Goal: Task Accomplishment & Management: Use online tool/utility

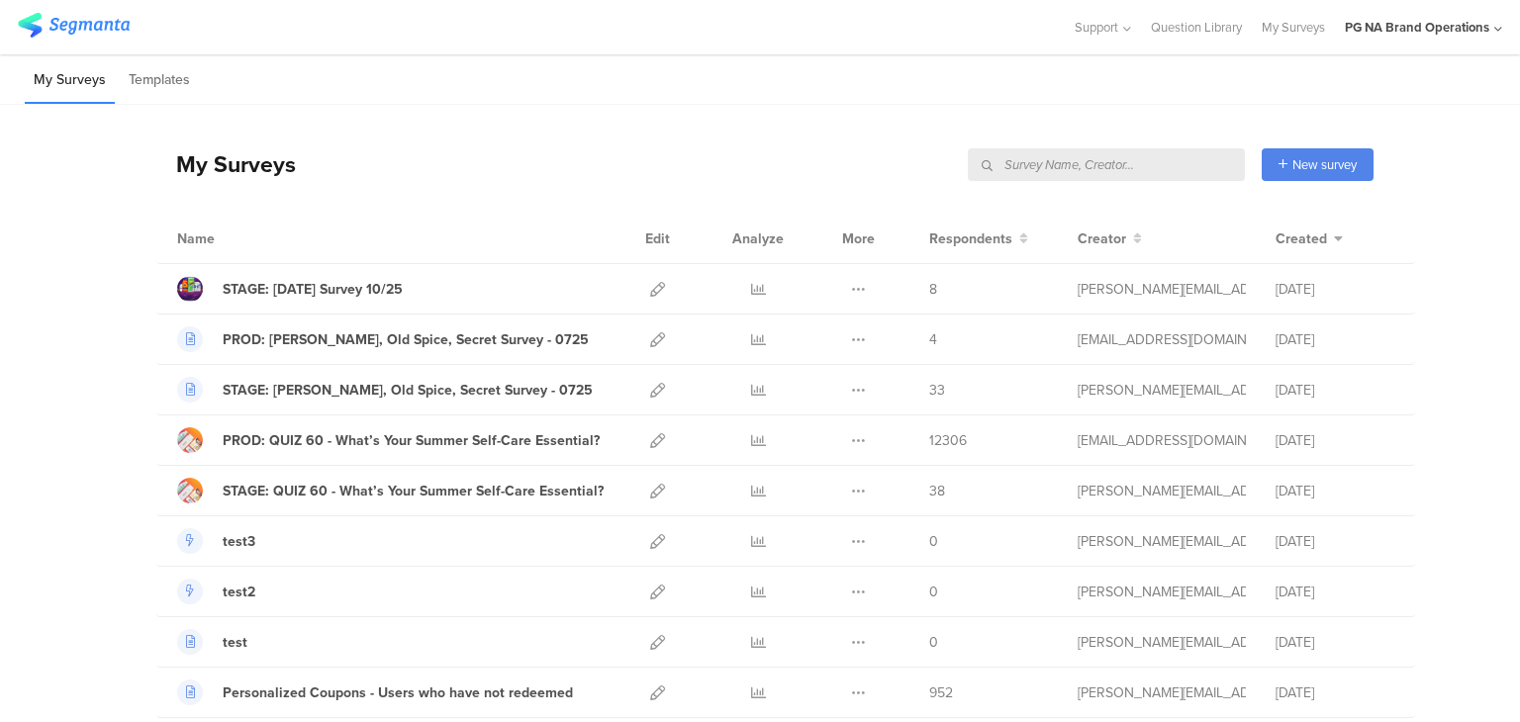
click at [1150, 164] on input "text" at bounding box center [1106, 164] width 277 height 33
type input "profile"
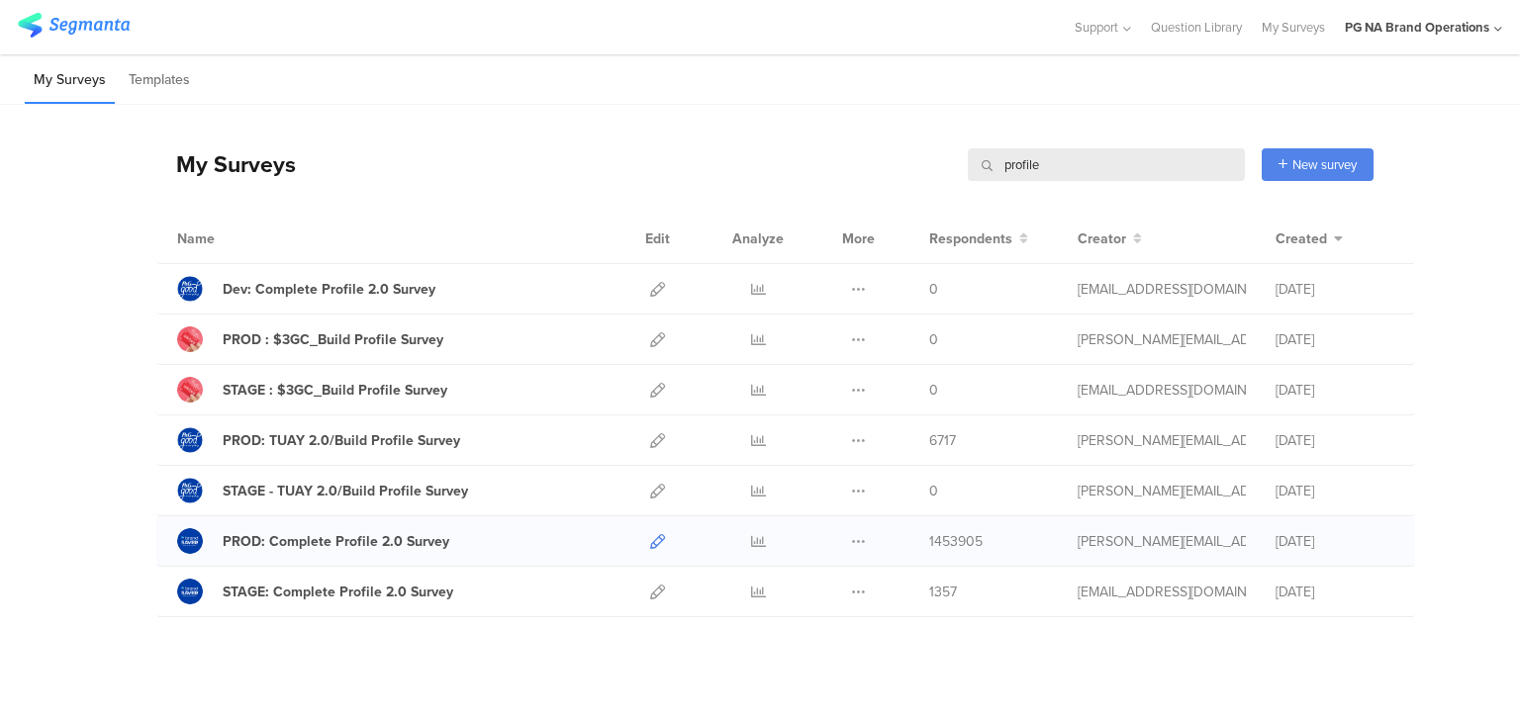
click at [652, 535] on icon at bounding box center [657, 541] width 15 height 15
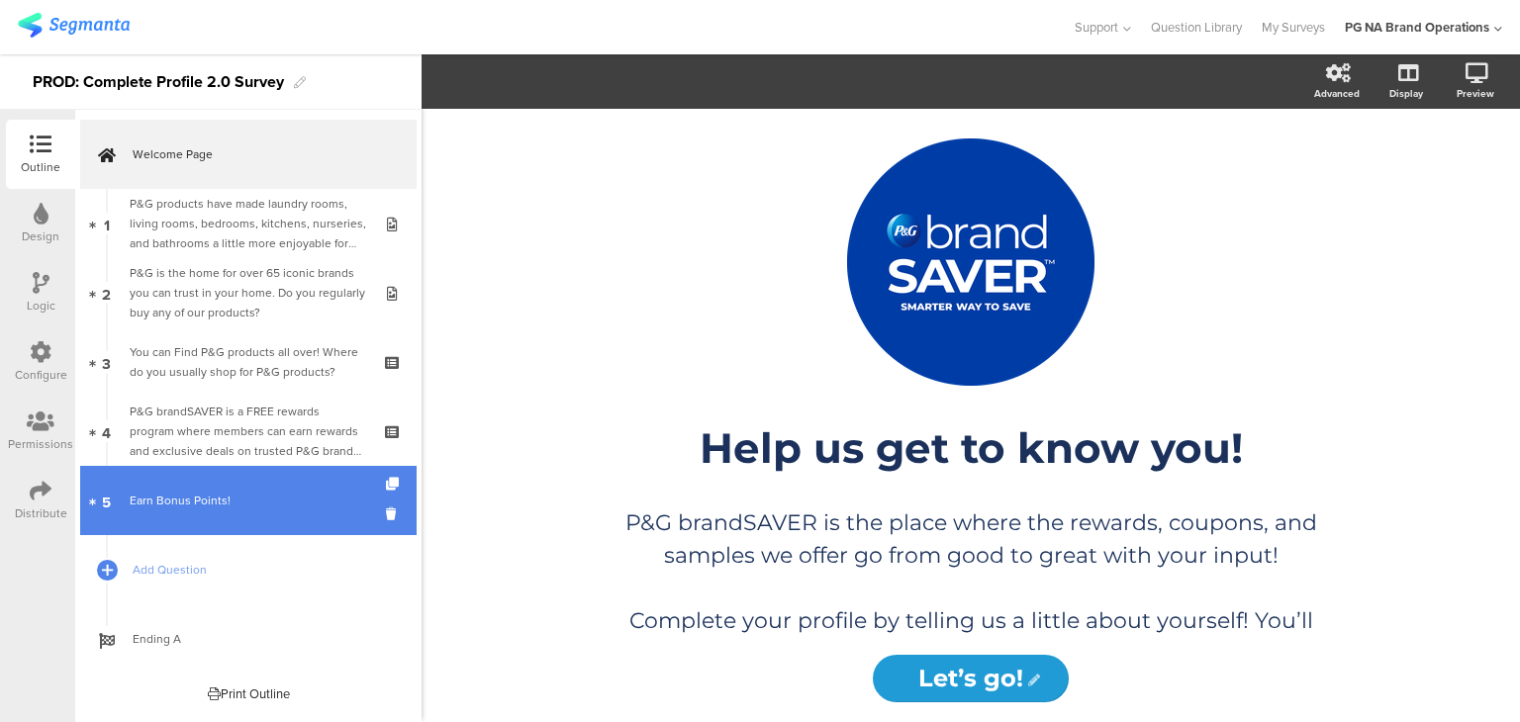
click at [244, 481] on link "5 Earn Bonus Points!" at bounding box center [248, 500] width 336 height 69
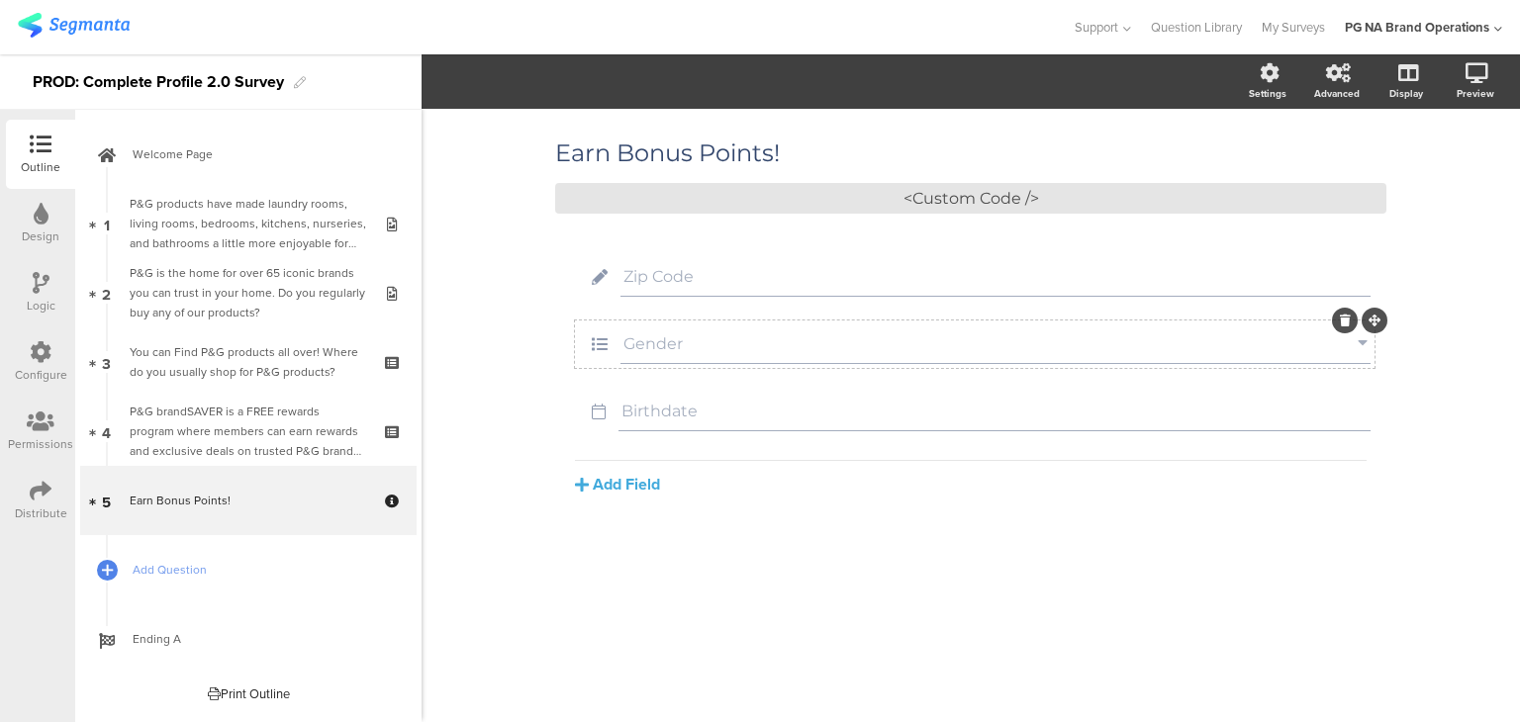
click at [692, 345] on input "Gender" at bounding box center [990, 343] width 734 height 19
click at [753, 89] on span "Dropdown Choices" at bounding box center [688, 81] width 135 height 23
